Goal: Information Seeking & Learning: Understand process/instructions

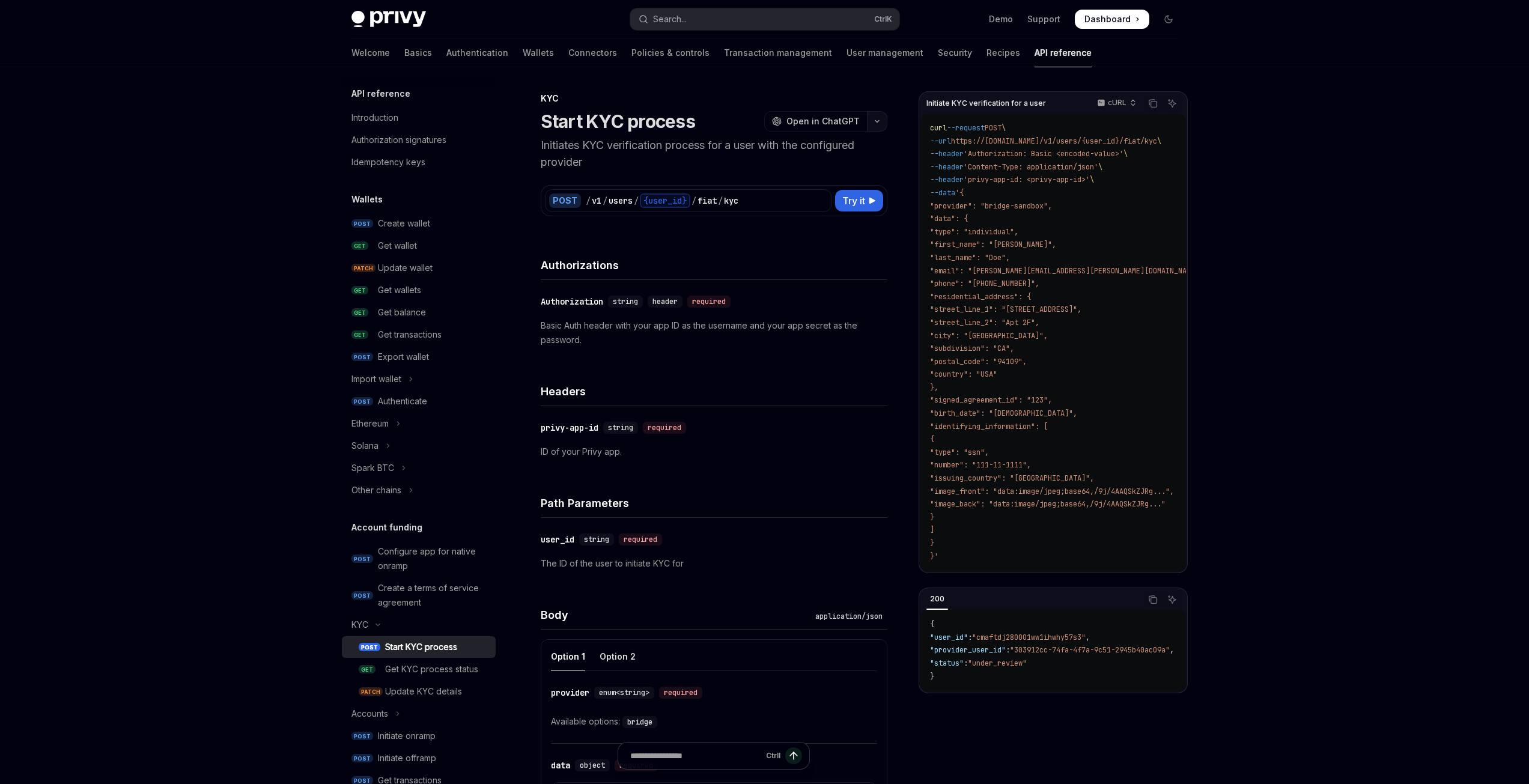
click at [872, 119] on button "button" at bounding box center [877, 121] width 20 height 20
click at [877, 116] on button "button" at bounding box center [877, 121] width 20 height 20
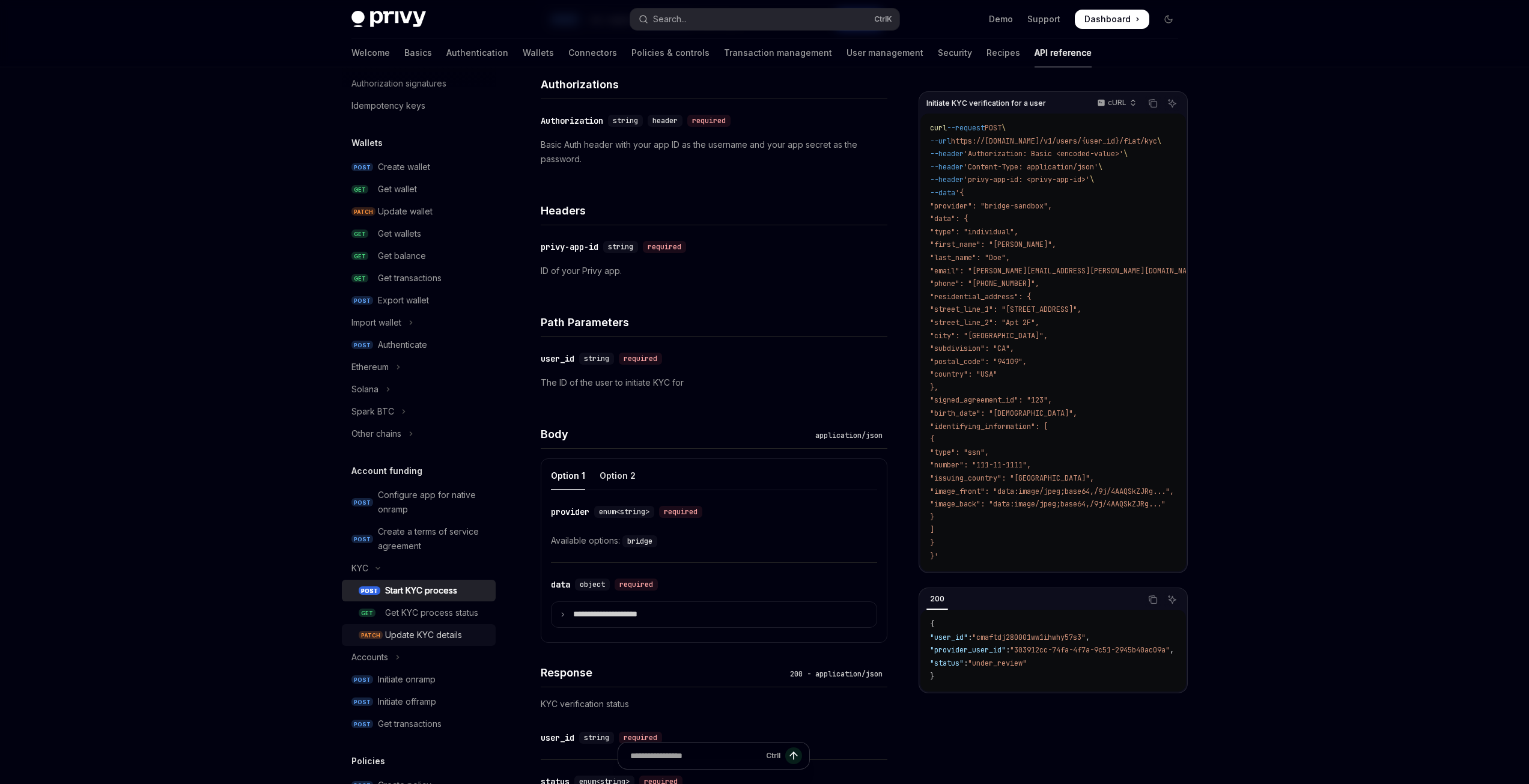
scroll to position [60, 0]
click at [729, 138] on p "Basic Auth header with your app ID as the username and your app secret as the p…" at bounding box center [714, 152] width 347 height 29
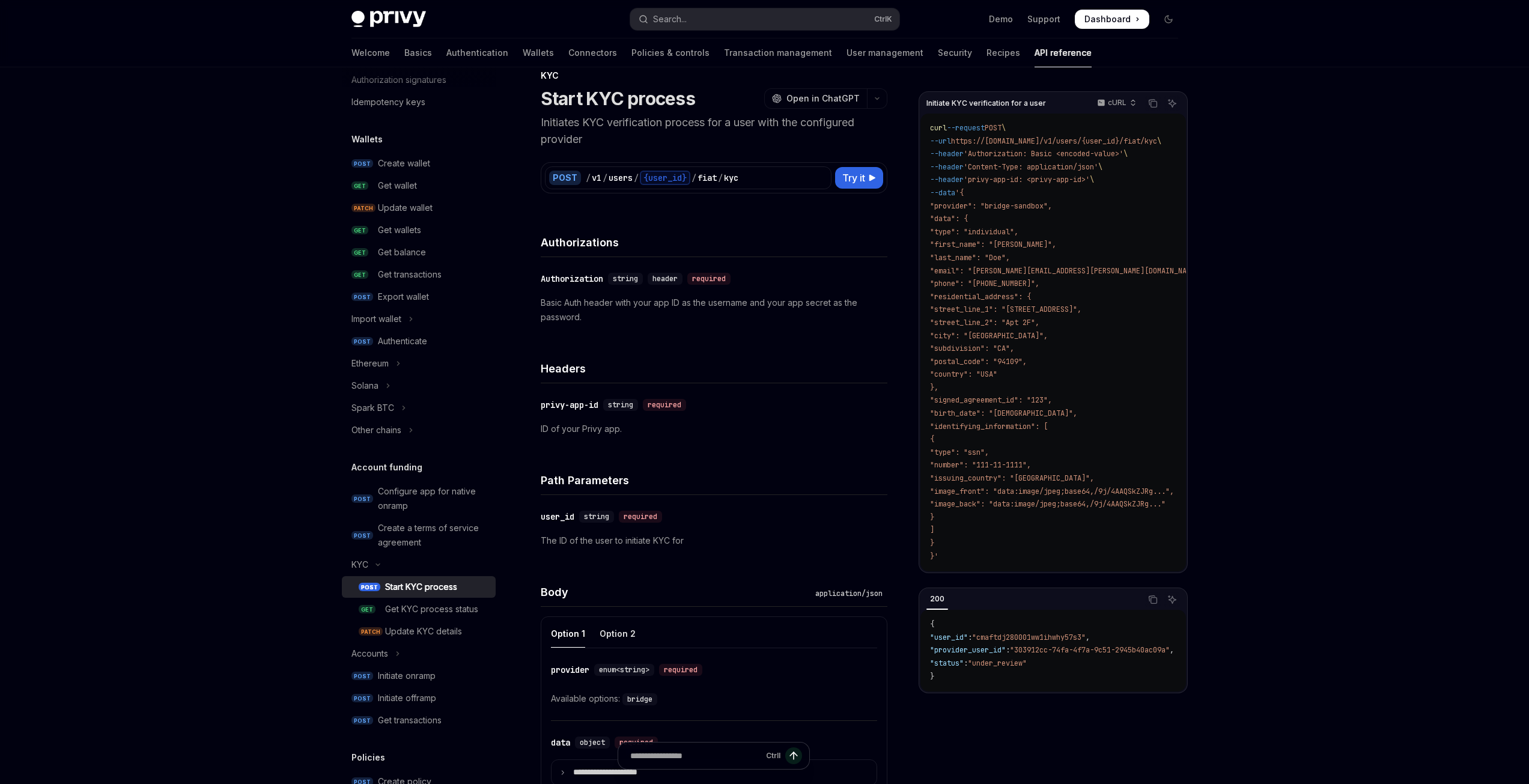
scroll to position [0, 0]
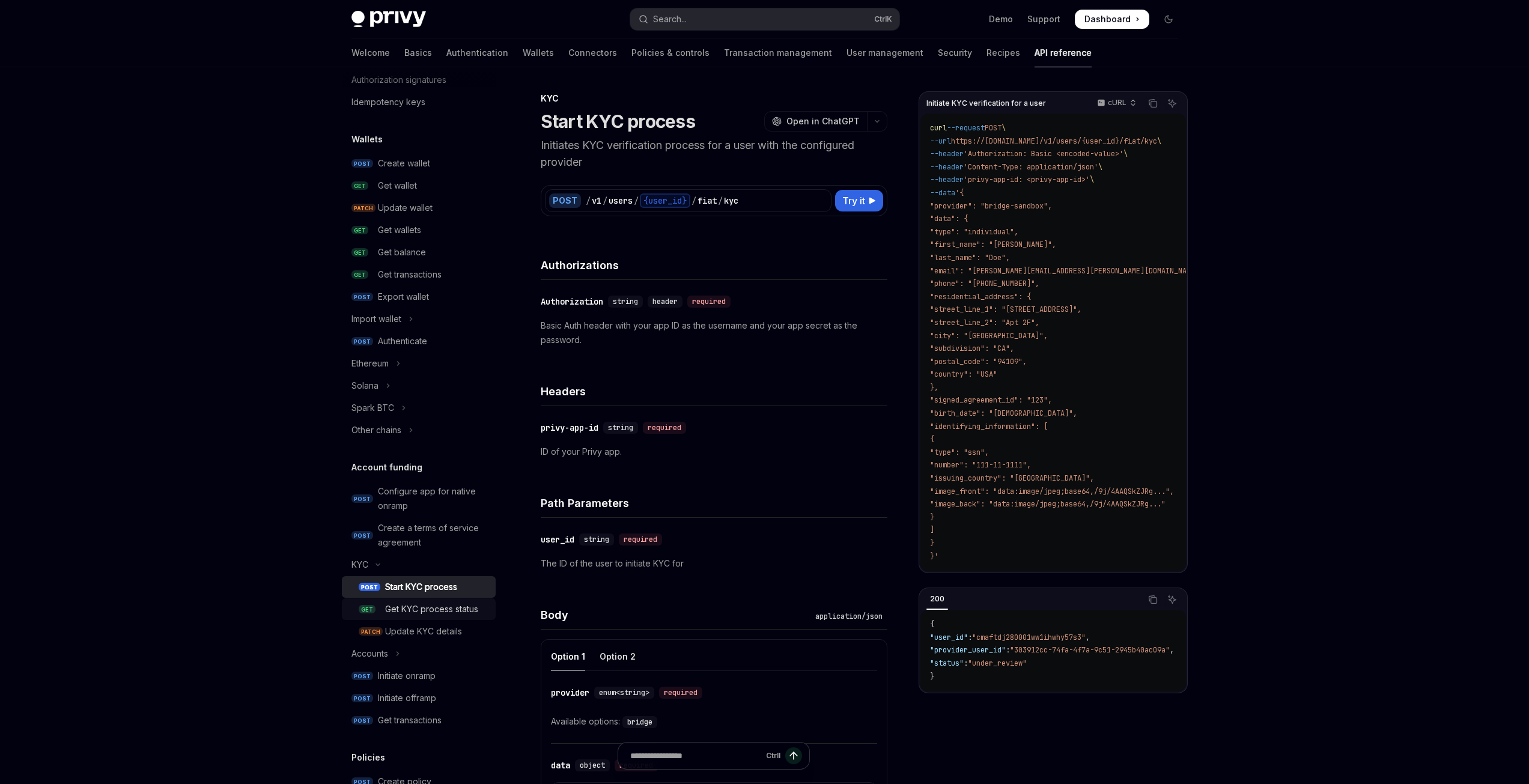
click at [423, 616] on div "Get KYC process status" at bounding box center [432, 609] width 93 height 14
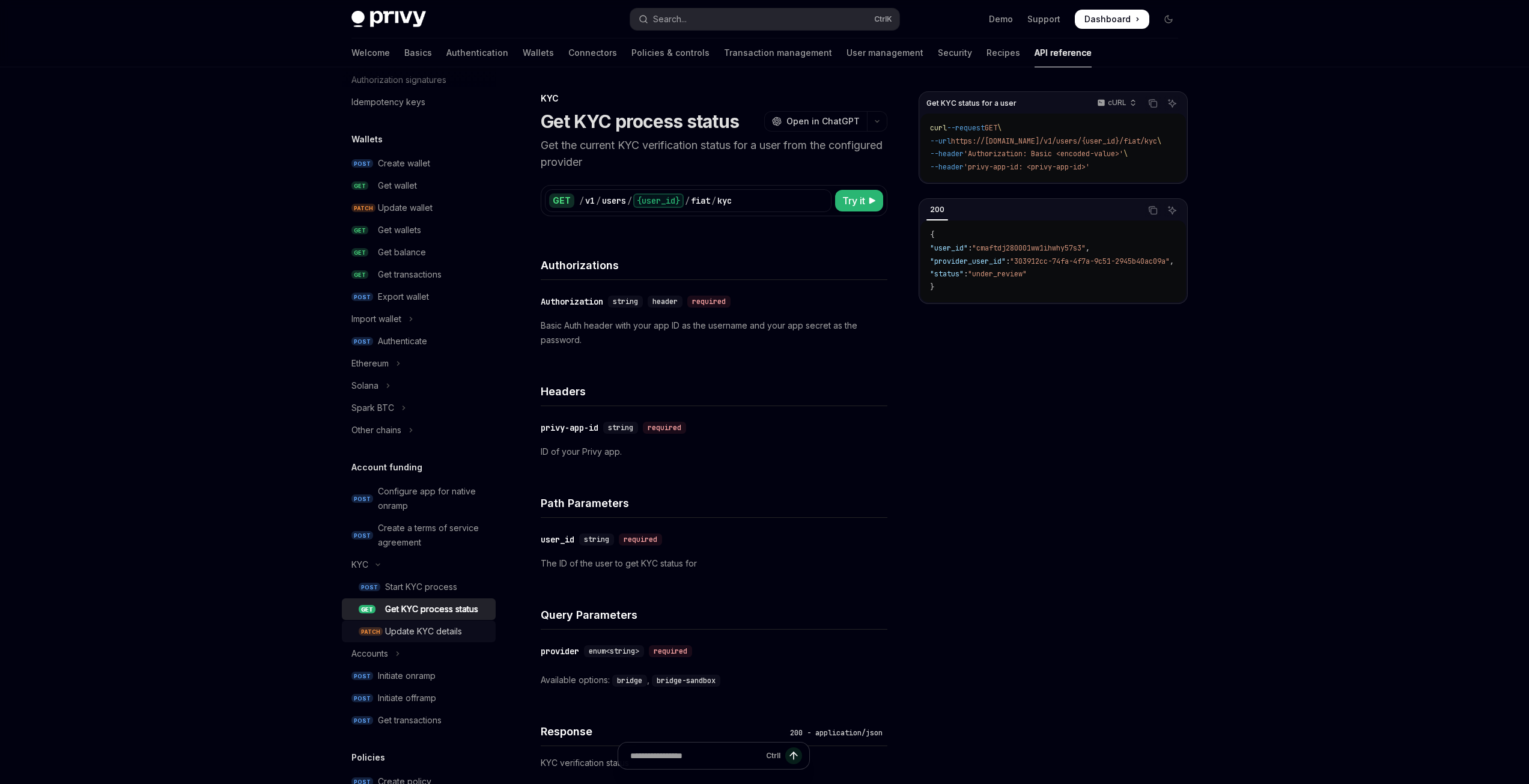
click at [411, 637] on div "Update KYC details" at bounding box center [424, 631] width 77 height 14
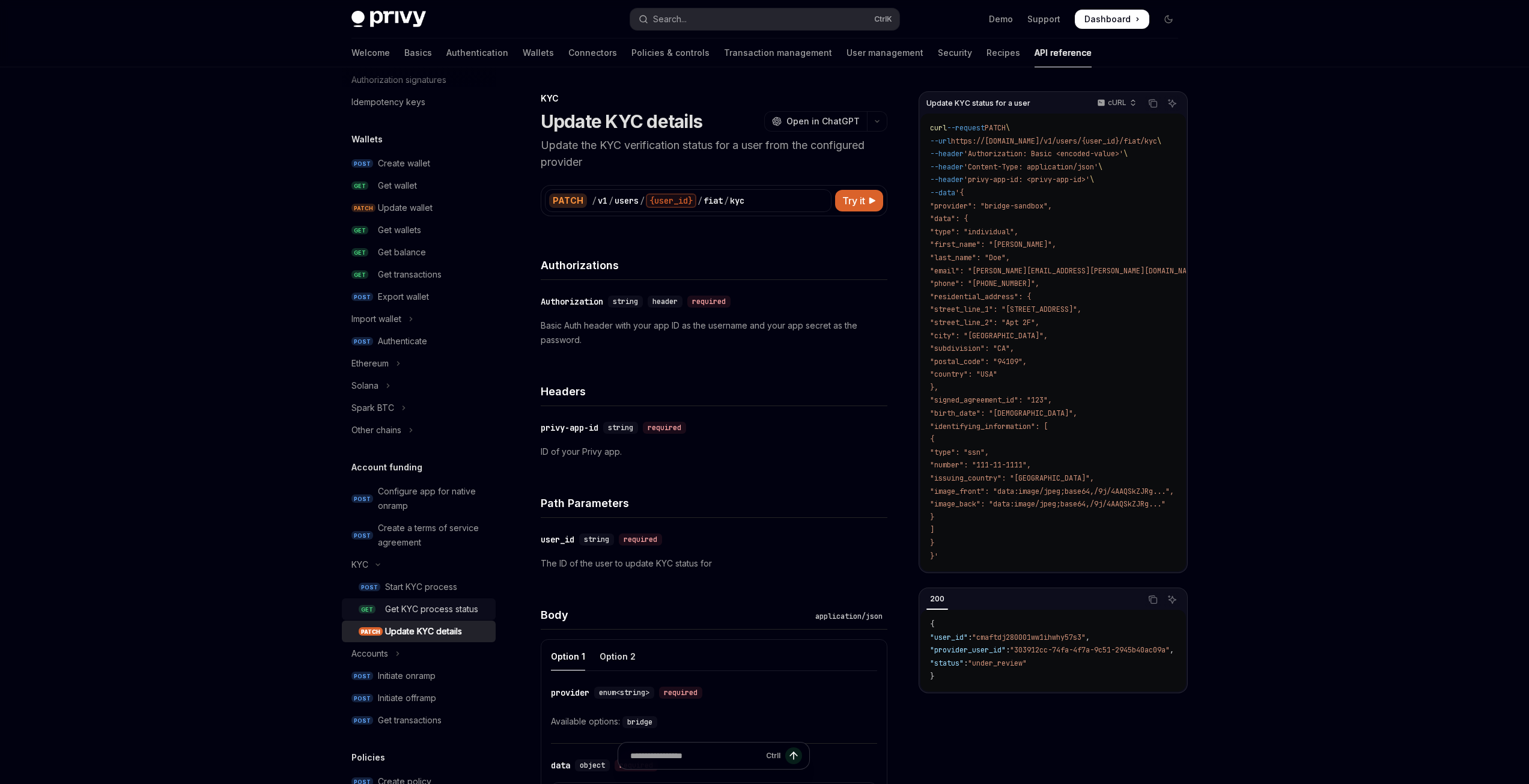
click at [422, 614] on div "Get KYC process status" at bounding box center [432, 609] width 93 height 14
type textarea "*"
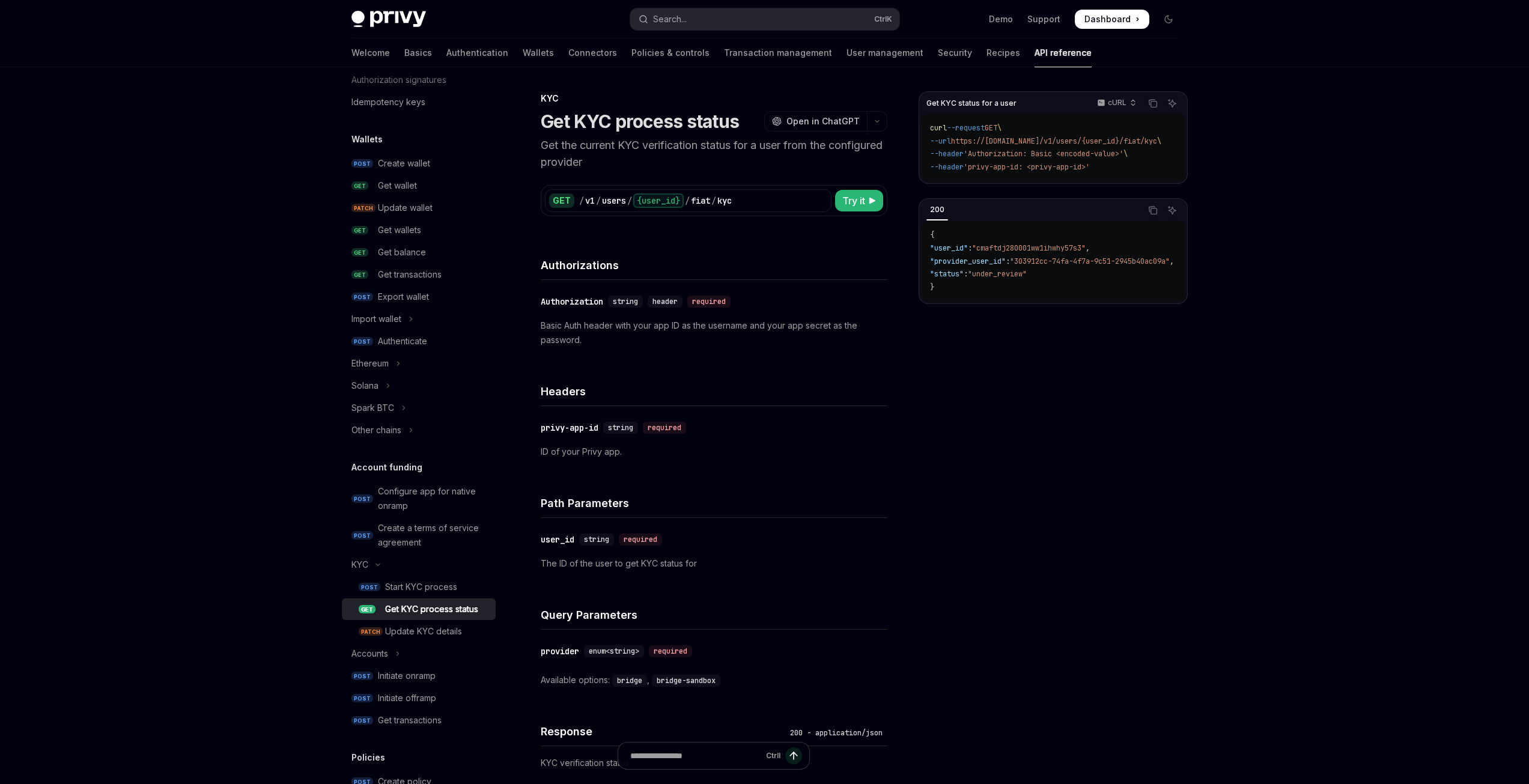
click at [162, 512] on div "Skip to main content Privy Docs home page Search... Ctrl K Demo Support Dashboa…" at bounding box center [764, 571] width 1529 height 1143
click at [930, 578] on div "Get KYC status for a user cURL Copy Ask AI curl --request GET \ --url https://[…" at bounding box center [1053, 437] width 269 height 693
click at [940, 548] on div "Get KYC status for a user cURL Copy Ask AI curl --request GET \ --url https://[…" at bounding box center [1053, 437] width 269 height 693
click at [936, 546] on div "Get KYC status for a user cURL Copy Ask AI curl --request GET \ --url https://[…" at bounding box center [1053, 437] width 269 height 693
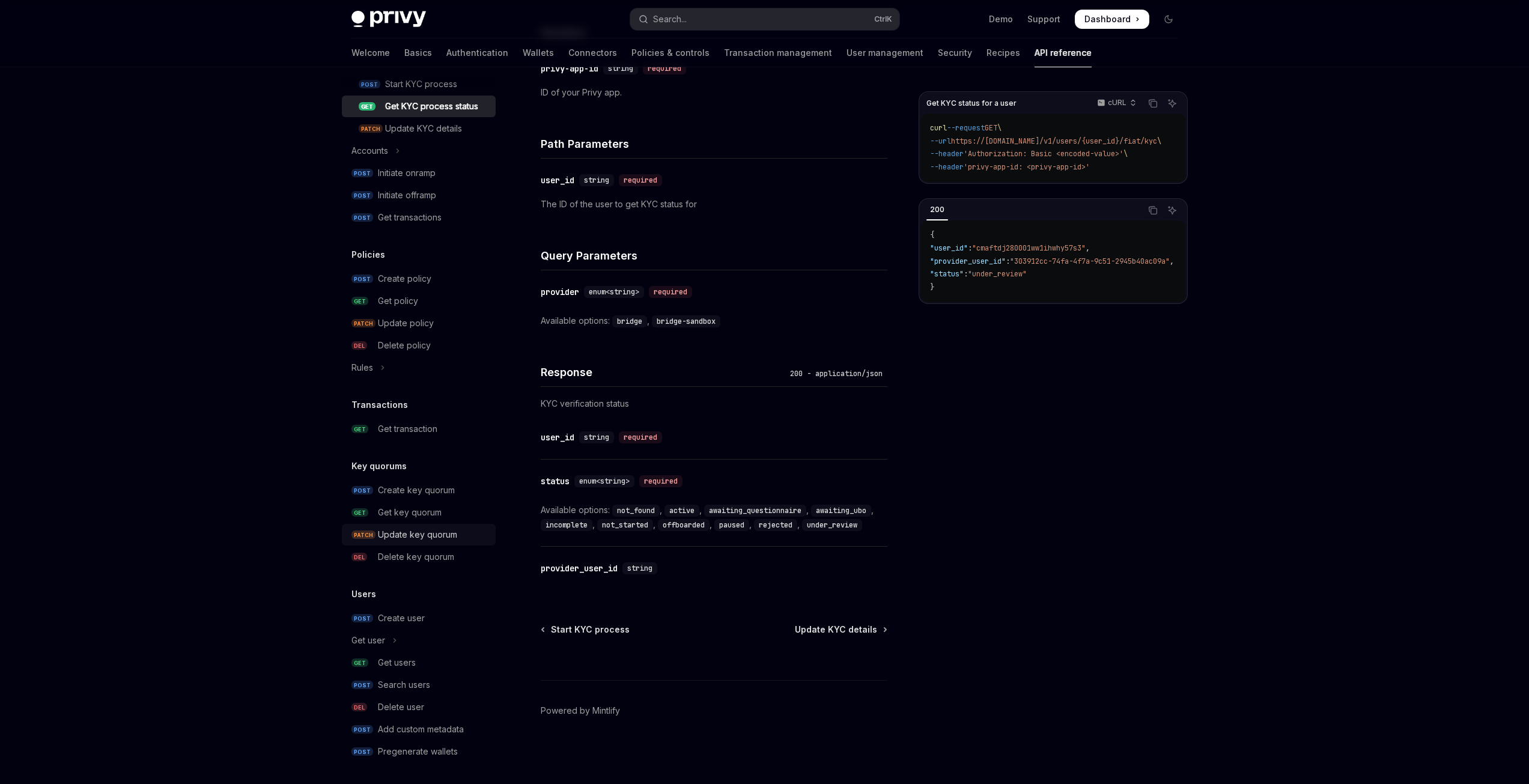
scroll to position [565, 0]
click at [169, 456] on div "Skip to main content Privy Docs home page Search... Ctrl K Demo Support Dashboa…" at bounding box center [764, 212] width 1529 height 1143
click at [189, 456] on div "Skip to main content Privy Docs home page Search... Ctrl K Demo Support Dashboa…" at bounding box center [764, 212] width 1529 height 1143
click at [200, 405] on div "Skip to main content Privy Docs home page Search... Ctrl K Demo Support Dashboa…" at bounding box center [764, 212] width 1529 height 1143
click at [110, 388] on div "Skip to main content Privy Docs home page Search... Ctrl K Demo Support Dashboa…" at bounding box center [764, 212] width 1529 height 1143
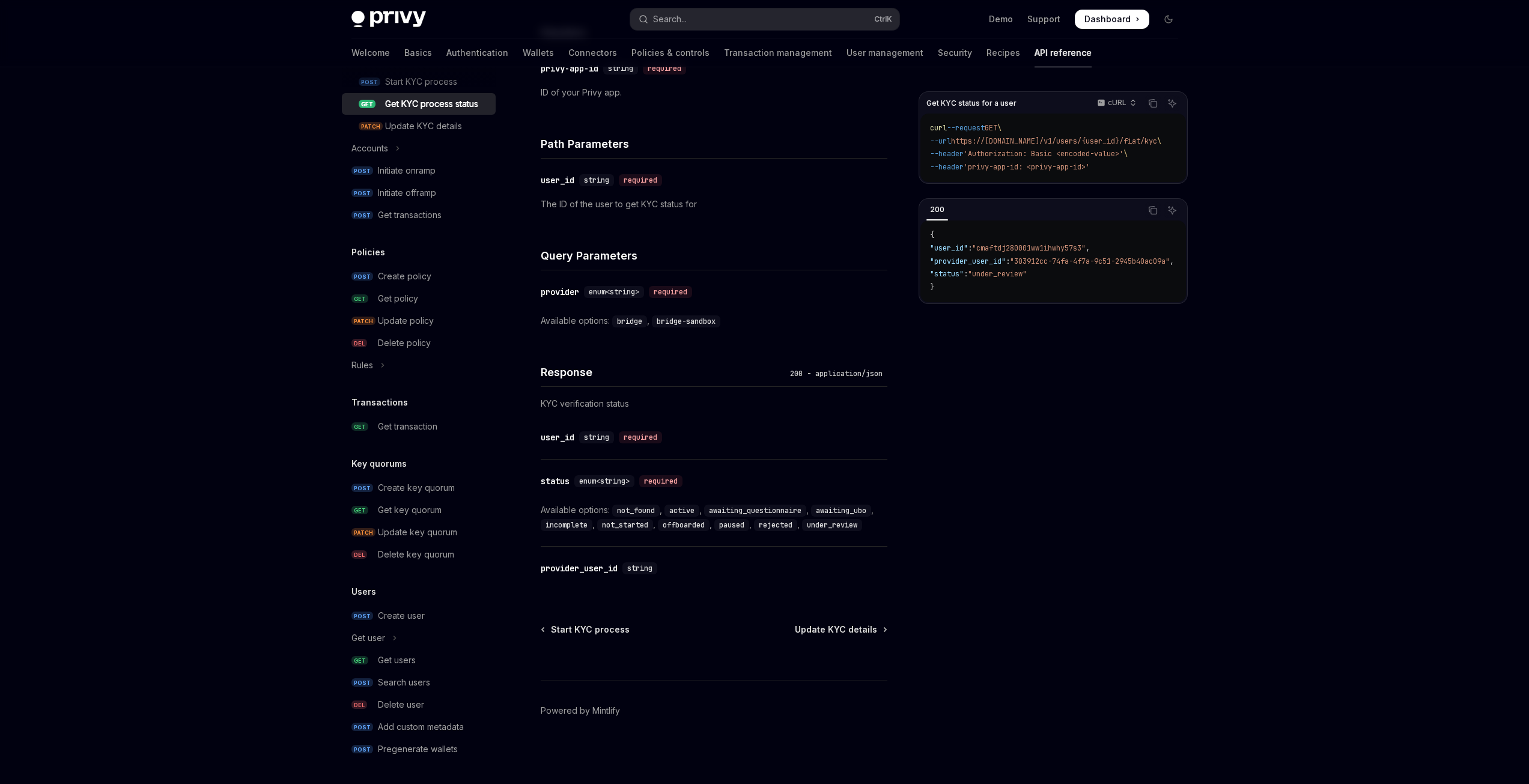
click at [134, 356] on div "Skip to main content Privy Docs home page Search... Ctrl K Demo Support Dashboa…" at bounding box center [764, 212] width 1529 height 1143
click at [148, 344] on div "Skip to main content Privy Docs home page Search... Ctrl K Demo Support Dashboa…" at bounding box center [764, 212] width 1529 height 1143
click at [148, 347] on div "Skip to main content Privy Docs home page Search... Ctrl K Demo Support Dashboa…" at bounding box center [764, 212] width 1529 height 1143
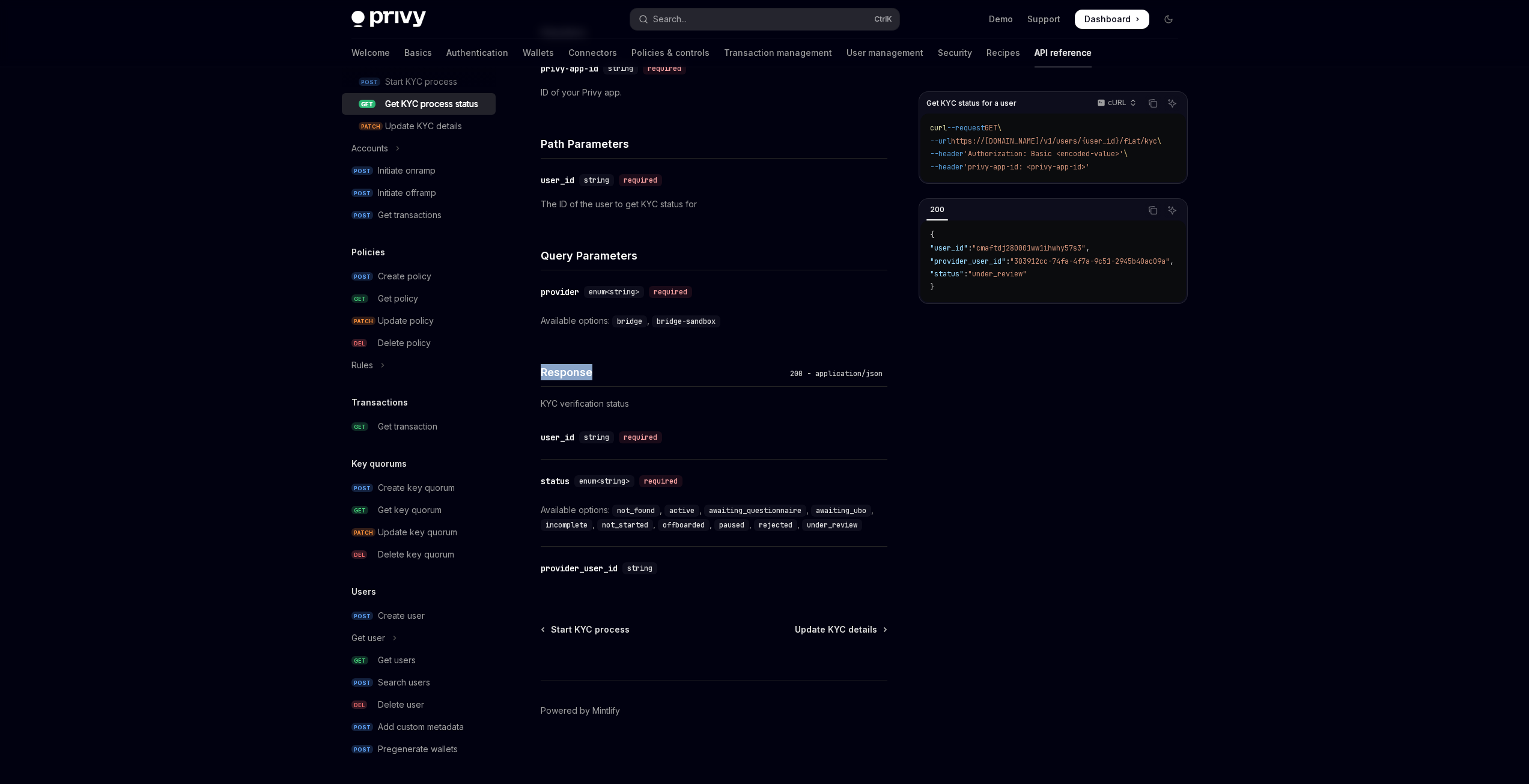
click at [148, 347] on div "Skip to main content Privy Docs home page Search... Ctrl K Demo Support Dashboa…" at bounding box center [764, 212] width 1529 height 1143
click at [147, 348] on div "Skip to main content Privy Docs home page Search... Ctrl K Demo Support Dashboa…" at bounding box center [764, 212] width 1529 height 1143
click at [144, 351] on div "Skip to main content Privy Docs home page Search... Ctrl K Demo Support Dashboa…" at bounding box center [764, 212] width 1529 height 1143
click at [142, 354] on div "Skip to main content Privy Docs home page Search... Ctrl K Demo Support Dashboa…" at bounding box center [764, 212] width 1529 height 1143
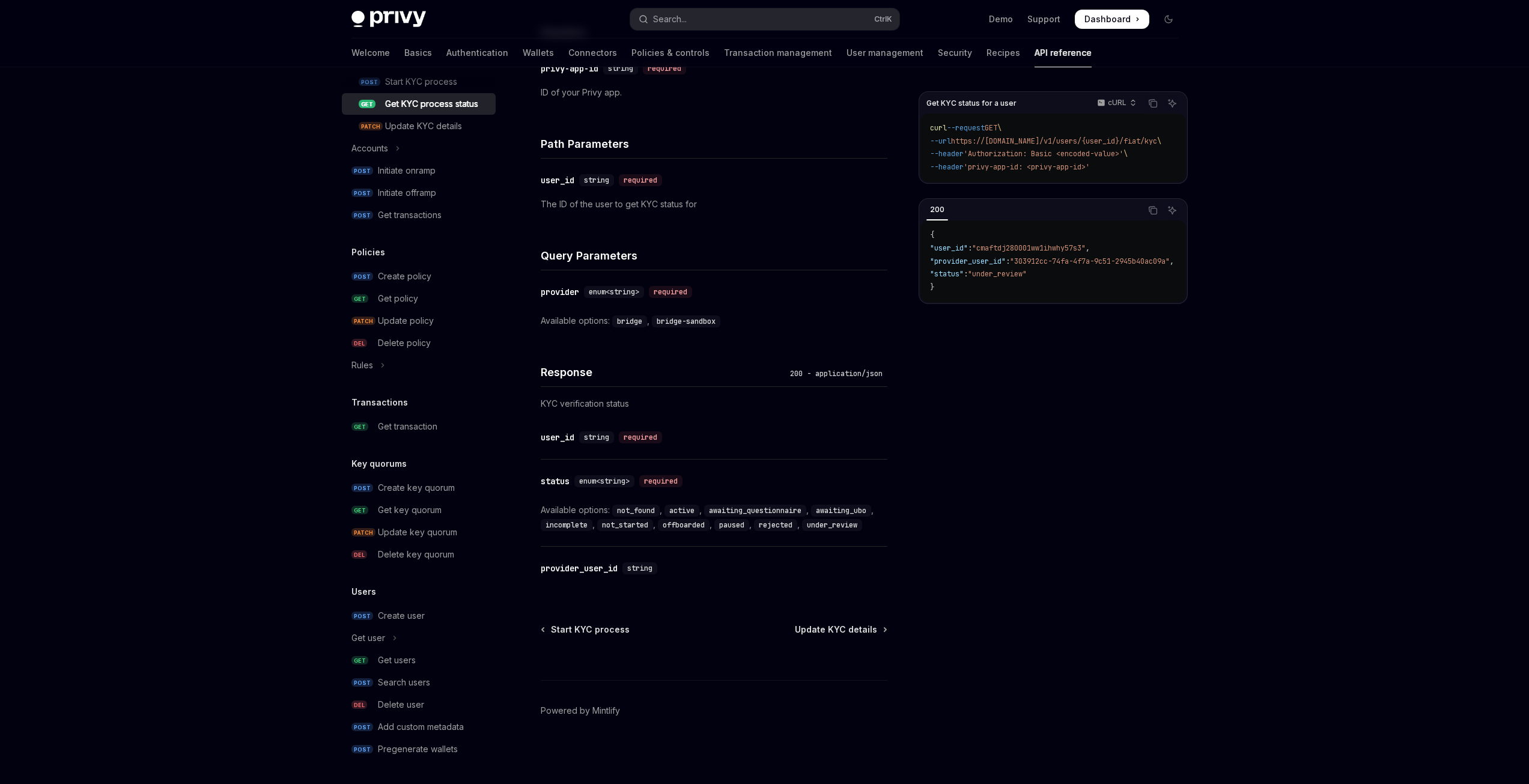
click at [140, 355] on div "Skip to main content Privy Docs home page Search... Ctrl K Demo Support Dashboa…" at bounding box center [764, 212] width 1529 height 1143
click at [138, 358] on div "Skip to main content Privy Docs home page Search... Ctrl K Demo Support Dashboa…" at bounding box center [764, 212] width 1529 height 1143
click at [151, 358] on div "Skip to main content Privy Docs home page Search... Ctrl K Demo Support Dashboa…" at bounding box center [764, 212] width 1529 height 1143
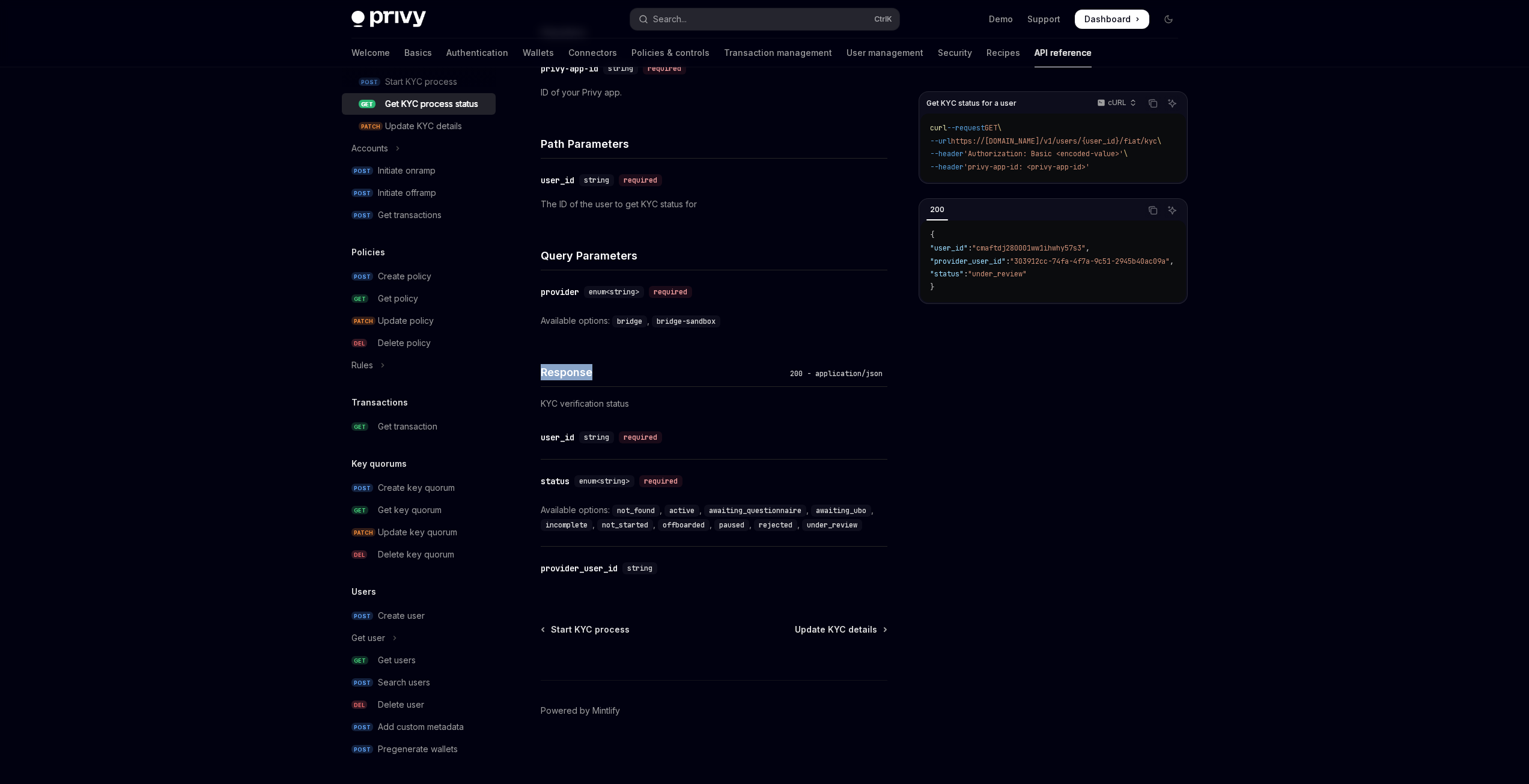
click at [151, 360] on div "Skip to main content Privy Docs home page Search... Ctrl K Demo Support Dashboa…" at bounding box center [764, 212] width 1529 height 1143
click at [150, 360] on div "Skip to main content Privy Docs home page Search... Ctrl K Demo Support Dashboa…" at bounding box center [764, 212] width 1529 height 1143
click at [1171, 471] on div "Get KYC status for a user cURL Copy Ask AI curl --request GET \ --url https://[…" at bounding box center [1053, 437] width 269 height 693
drag, startPoint x: 1037, startPoint y: 473, endPoint x: 1022, endPoint y: 479, distance: 16.2
click at [1029, 477] on div "Get KYC status for a user cURL Copy Ask AI curl --request GET \ --url https://[…" at bounding box center [1053, 437] width 269 height 693
